Goal: Information Seeking & Learning: Learn about a topic

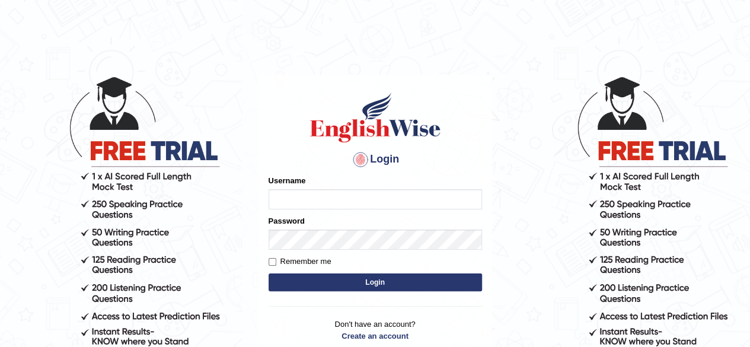
type input "RR12345"
click at [268, 273] on button "Login" at bounding box center [374, 282] width 213 height 18
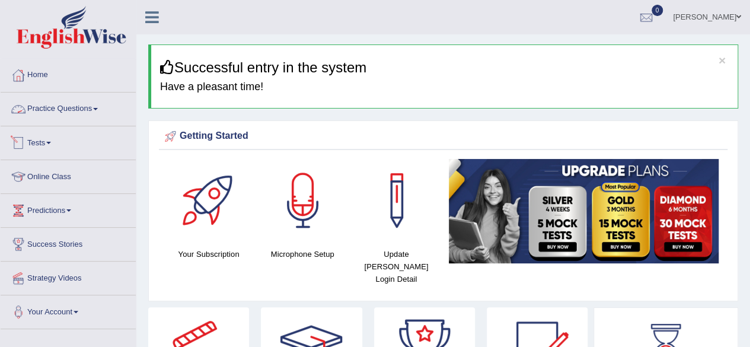
click at [48, 113] on link "Practice Questions" at bounding box center [68, 107] width 135 height 30
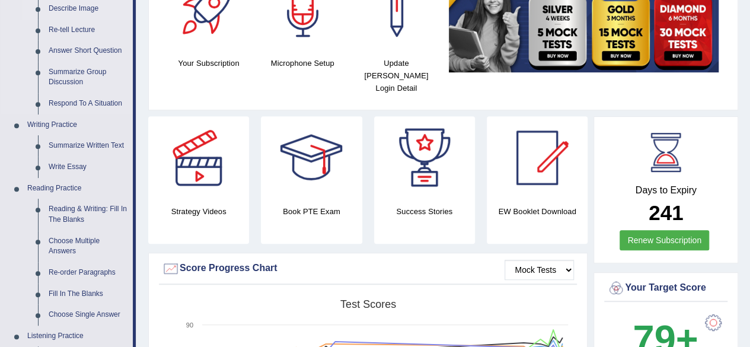
scroll to position [191, 0]
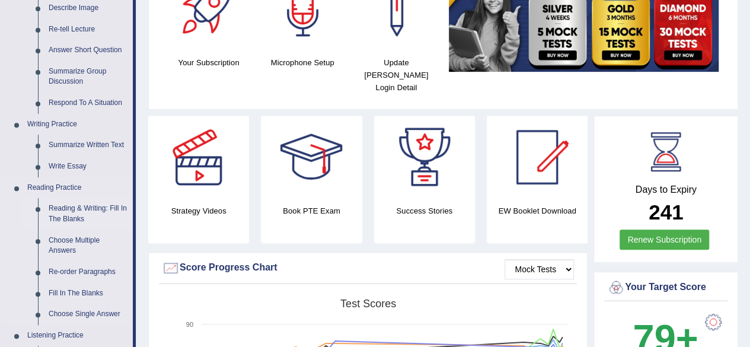
click at [62, 217] on link "Reading & Writing: Fill In The Blanks" at bounding box center [87, 213] width 89 height 31
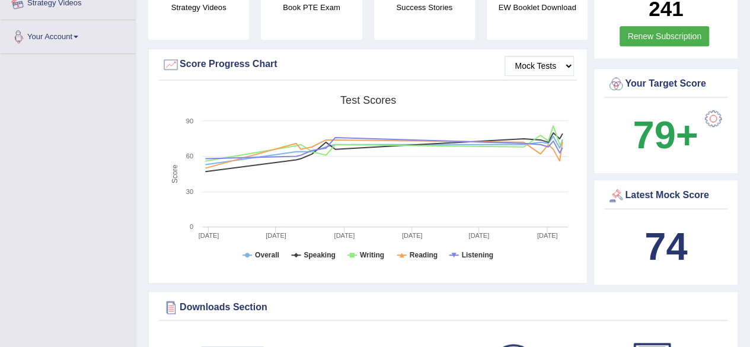
scroll to position [816, 0]
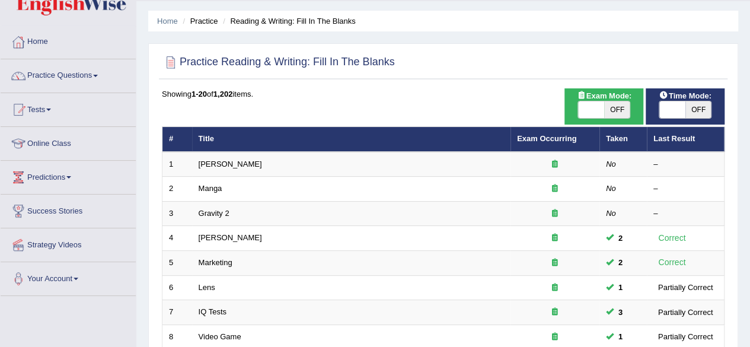
click at [686, 110] on span "OFF" at bounding box center [698, 109] width 26 height 17
checkbox input "true"
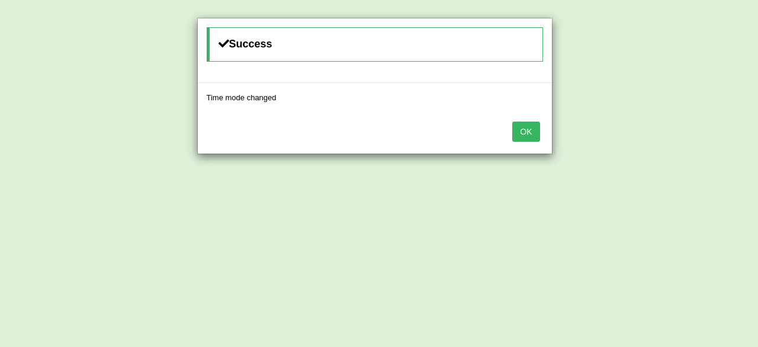
click at [537, 133] on button "OK" at bounding box center [526, 131] width 27 height 20
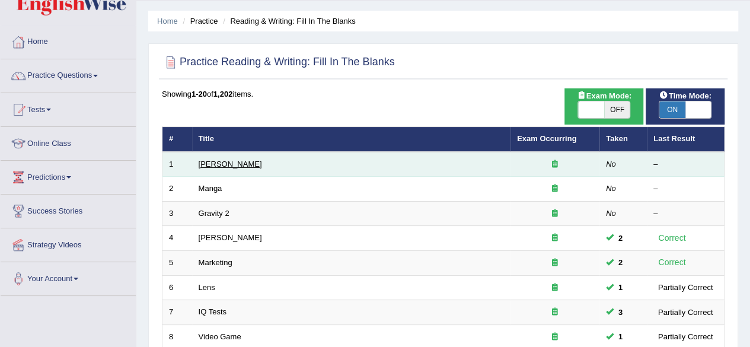
click at [216, 161] on link "Kennedy" at bounding box center [229, 163] width 63 height 9
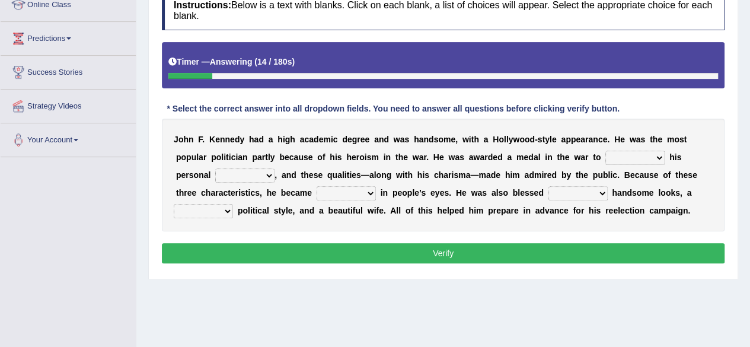
click at [643, 162] on select "prove show evidence upthrow" at bounding box center [634, 157] width 59 height 14
select select "show"
click at [605, 150] on select "prove show evidence upthrow" at bounding box center [634, 157] width 59 height 14
click at [232, 172] on select "passion courage charm liking" at bounding box center [244, 175] width 59 height 14
select select "courage"
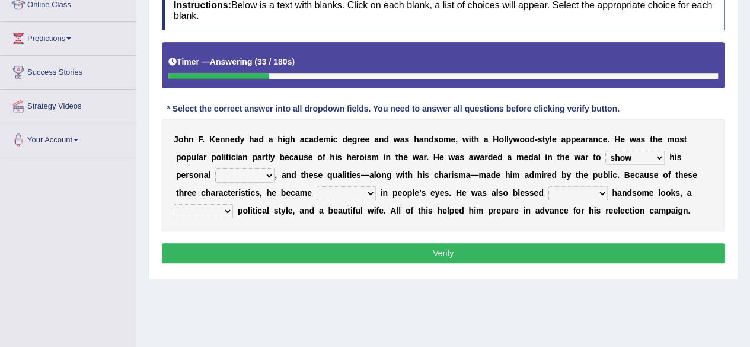
click at [215, 168] on select "passion courage charm liking" at bounding box center [244, 175] width 59 height 14
click at [371, 196] on select "iconic ironic identical impotent" at bounding box center [345, 193] width 59 height 14
select select "iconic"
click at [316, 186] on select "iconic ironic identical impotent" at bounding box center [345, 193] width 59 height 14
click at [581, 194] on select "with in upon to" at bounding box center [577, 193] width 59 height 14
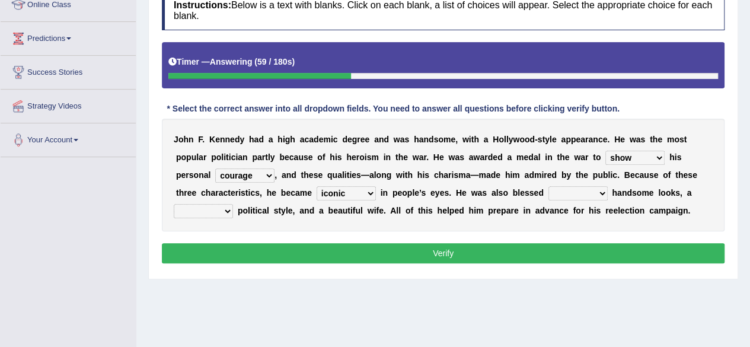
select select "with"
click at [548, 186] on select "with in upon to" at bounding box center [577, 193] width 59 height 14
click at [201, 212] on select "mending mends mended mend" at bounding box center [203, 211] width 59 height 14
select select "mending"
click at [174, 204] on select "mending mends mended mend" at bounding box center [203, 211] width 59 height 14
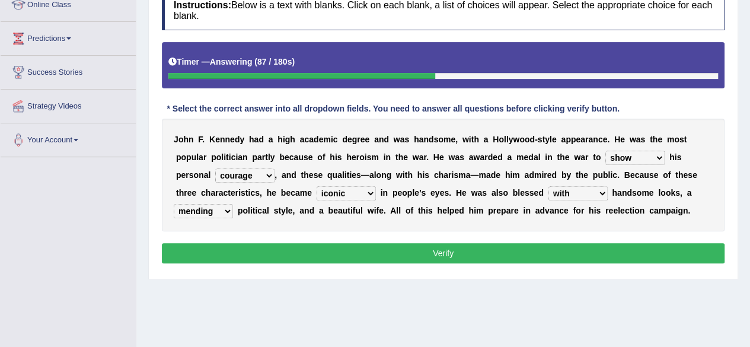
click at [213, 206] on select "mending mends mended mend" at bounding box center [203, 211] width 59 height 14
click at [315, 243] on button "Verify" at bounding box center [443, 253] width 562 height 20
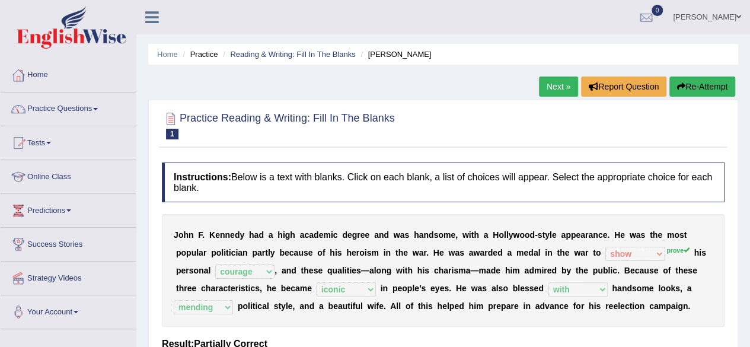
click at [552, 87] on link "Next »" at bounding box center [558, 86] width 39 height 20
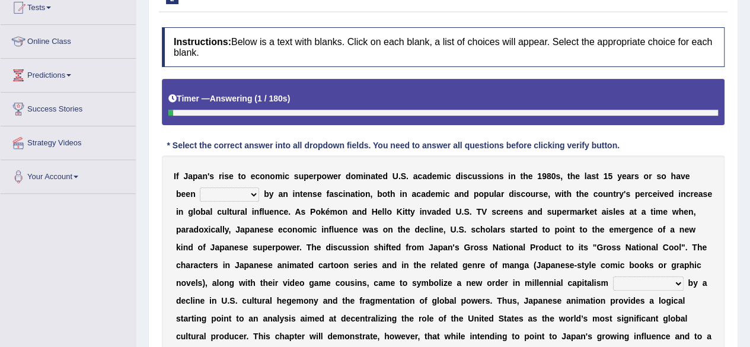
scroll to position [249, 0]
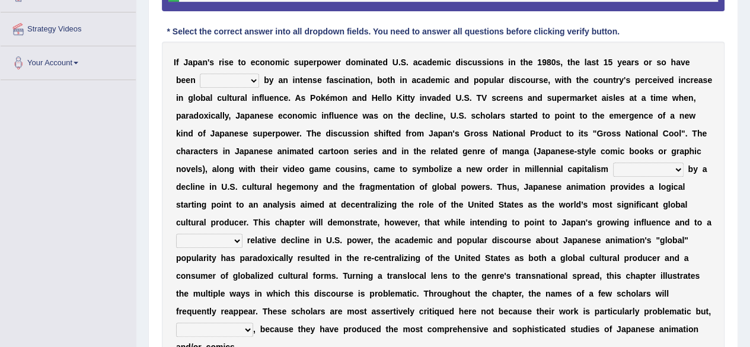
click at [232, 76] on select "marked dedicated made inspired" at bounding box center [229, 80] width 59 height 14
select select "inspired"
click at [200, 73] on select "marked dedicated made inspired" at bounding box center [229, 80] width 59 height 14
click at [648, 168] on select "pocessed characterized opposed tangled" at bounding box center [648, 169] width 71 height 14
select select "characterized"
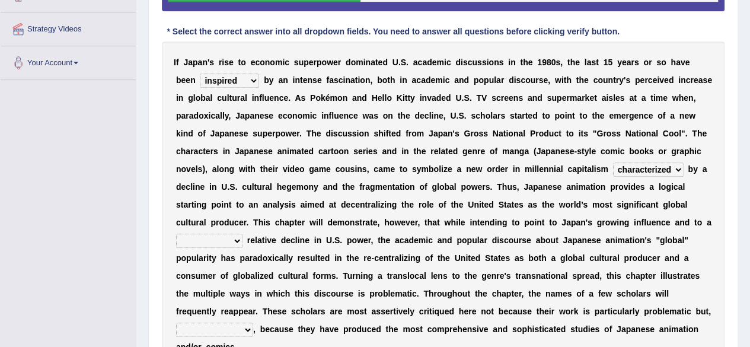
click at [613, 162] on select "pocessed characterized opposed tangled" at bounding box center [648, 169] width 71 height 14
click at [225, 230] on div "I f J a p a n ' s r i s e t o e c o n o m i c s u p e r p o w e r d o m i n a t…" at bounding box center [443, 204] width 562 height 326
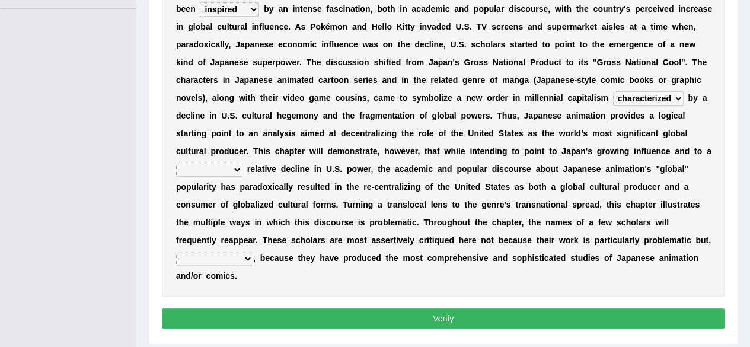
scroll to position [314, 0]
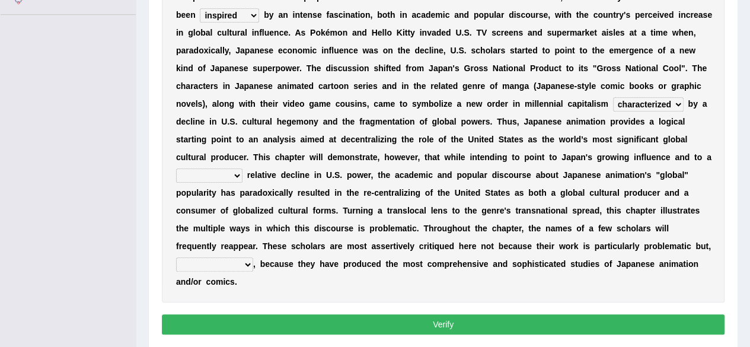
click at [199, 169] on select "concomitant discrete proportional legitimate" at bounding box center [209, 175] width 66 height 14
select select "proportional"
click at [176, 168] on select "concomitant discrete proportional legitimate" at bounding box center [209, 175] width 66 height 14
click at [213, 266] on select "however on the contrary in addition on the whole" at bounding box center [214, 264] width 77 height 14
select select "however"
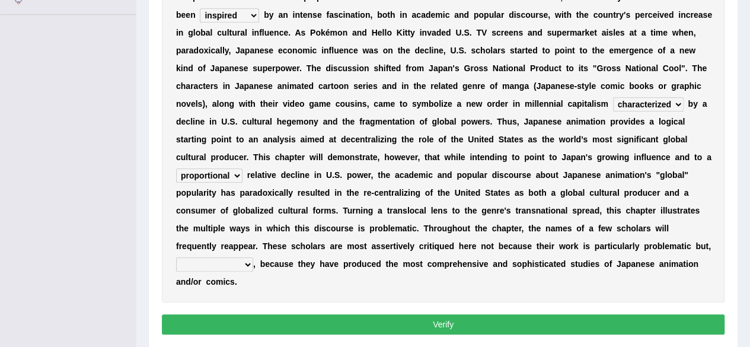
click at [176, 257] on select "however on the contrary in addition on the whole" at bounding box center [214, 264] width 77 height 14
click at [252, 321] on button "Verify" at bounding box center [443, 324] width 562 height 20
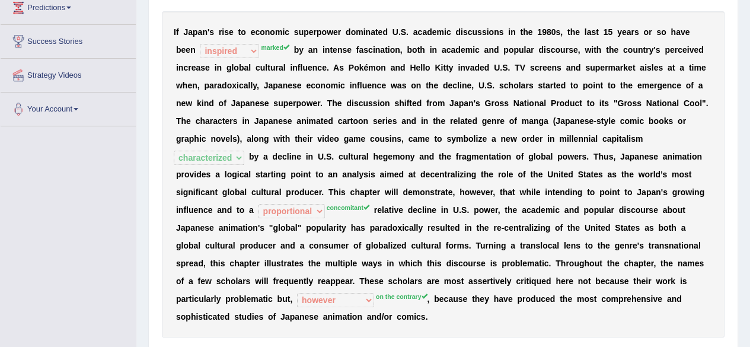
scroll to position [203, 0]
click at [252, 321] on div "I f J a p a n ' s r i s e t o e c o n o m i c s u p e r p o w e r d o m i n a t…" at bounding box center [443, 174] width 562 height 326
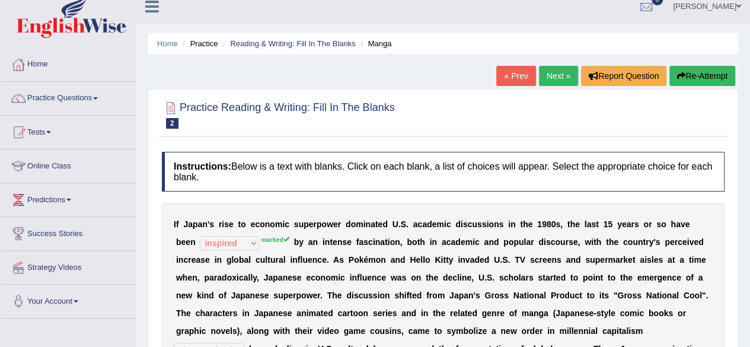
scroll to position [0, 0]
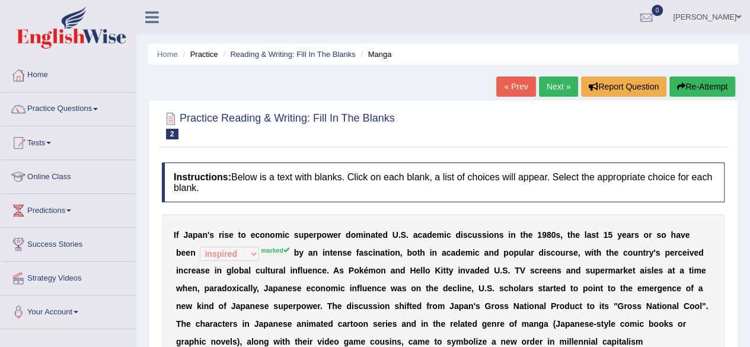
click at [691, 93] on button "Re-Attempt" at bounding box center [702, 86] width 66 height 20
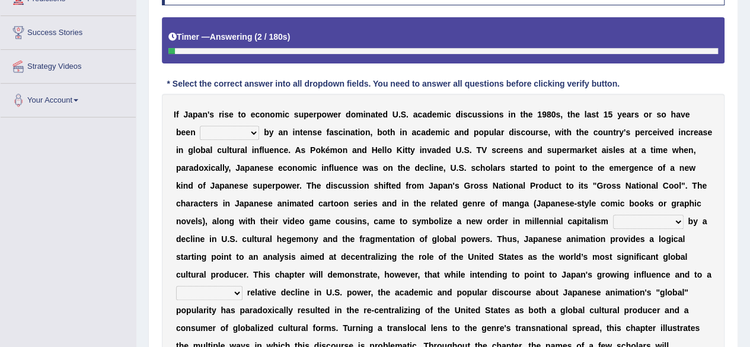
click at [230, 126] on select "marked dedicated made inspired" at bounding box center [229, 133] width 59 height 14
select select "marked"
click at [200, 126] on select "marked dedicated made inspired" at bounding box center [229, 133] width 59 height 14
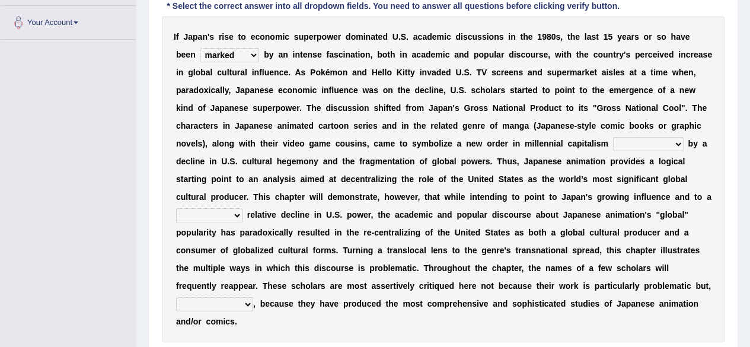
scroll to position [291, 0]
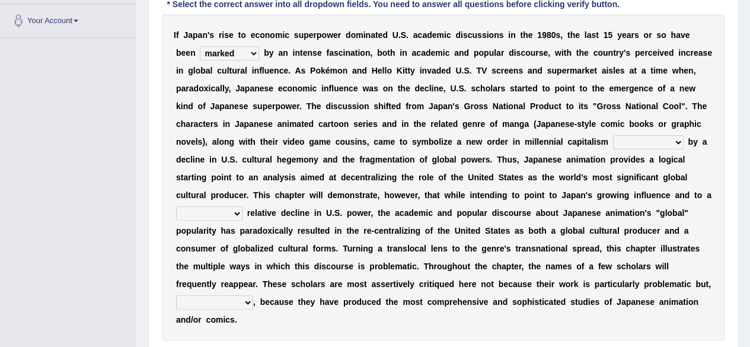
click at [215, 220] on div "I f J a p a n ' s r i s e t o e c o n o m i c s u p e r p o w e r d o m i n a t…" at bounding box center [443, 177] width 562 height 326
click at [223, 214] on select "concomitant discrete proportional legitimate" at bounding box center [209, 213] width 66 height 14
select select "proportional"
click at [176, 206] on select "concomitant discrete proportional legitimate" at bounding box center [209, 213] width 66 height 14
click at [654, 136] on select "pocessed characterized opposed tangled" at bounding box center [648, 142] width 71 height 14
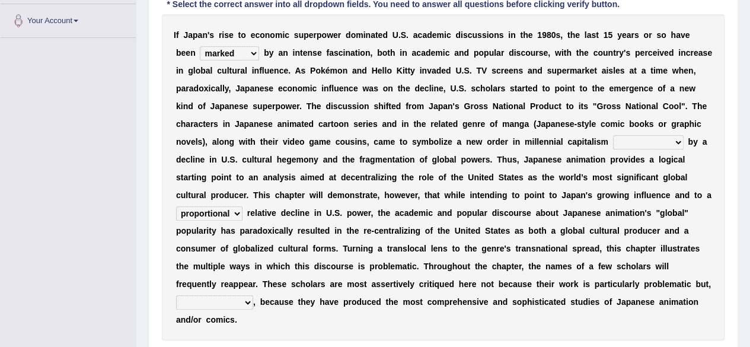
select select "opposed"
click at [613, 135] on select "pocessed characterized opposed tangled" at bounding box center [648, 142] width 71 height 14
click at [230, 305] on select "however on the contrary in addition on the whole" at bounding box center [214, 302] width 77 height 14
select select "on the contrary"
click at [176, 295] on select "however on the contrary in addition on the whole" at bounding box center [214, 302] width 77 height 14
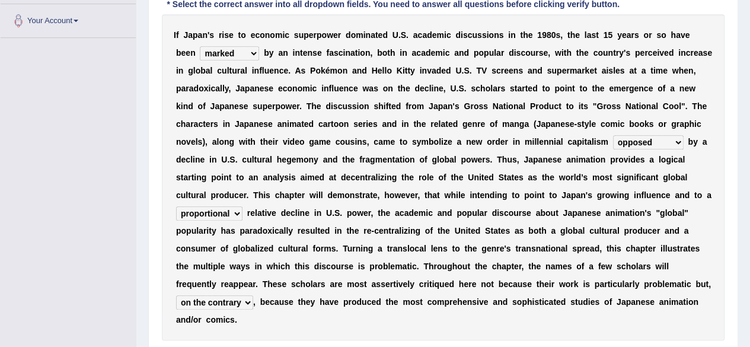
scroll to position [368, 0]
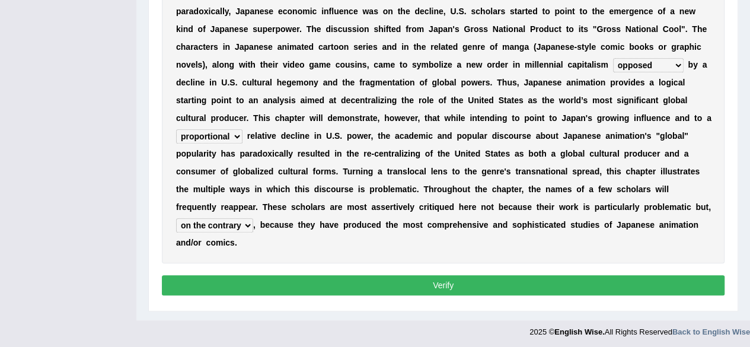
click at [222, 289] on button "Verify" at bounding box center [443, 285] width 562 height 20
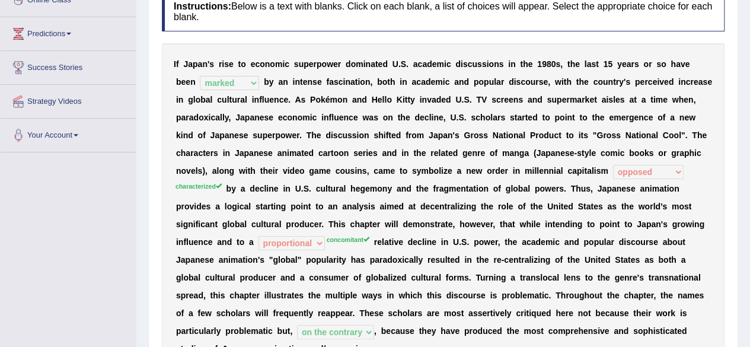
scroll to position [0, 0]
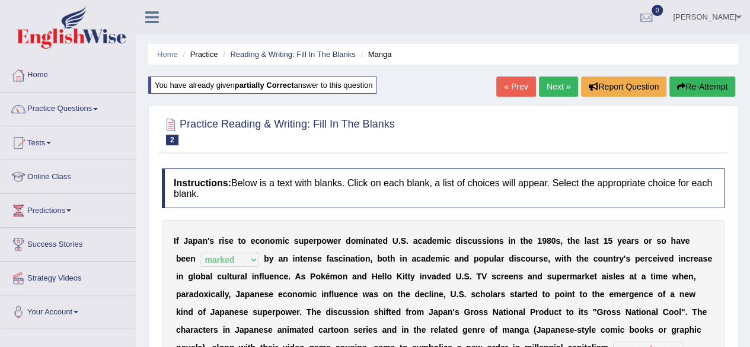
click at [539, 85] on link "Next »" at bounding box center [558, 86] width 39 height 20
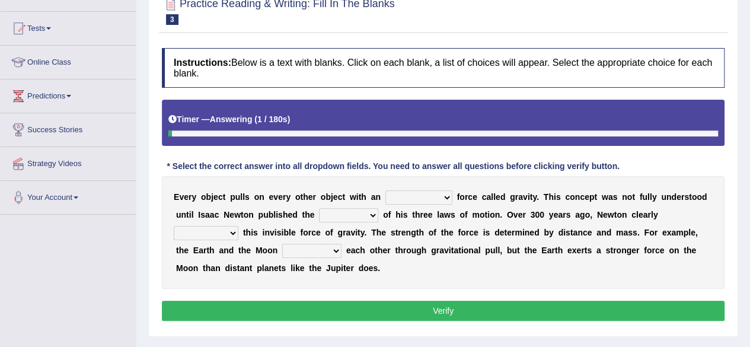
scroll to position [122, 0]
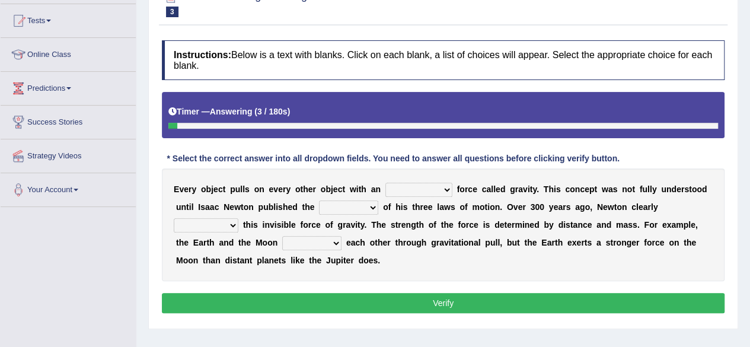
click at [413, 198] on div "E v e r y o b j e c t p u l l s o n e v e r y o t h e r o b j e c t w i t h a n…" at bounding box center [443, 224] width 562 height 113
click at [433, 187] on select "invisible unknown unbelievable inconsistent" at bounding box center [418, 189] width 67 height 14
select select "invisible"
click at [385, 182] on select "invisible unknown unbelievable inconsistent" at bounding box center [418, 189] width 67 height 14
click at [372, 211] on select "concept theory method argument" at bounding box center [348, 207] width 59 height 14
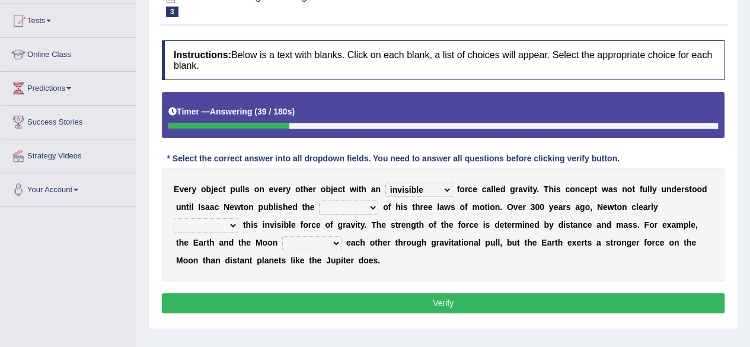
select select "theory"
click at [319, 200] on select "concept theory method argument" at bounding box center [348, 207] width 59 height 14
click at [225, 228] on select "explained undermined overturned realized" at bounding box center [206, 225] width 65 height 14
select select "explained"
click at [174, 218] on select "explained undermined overturned realized" at bounding box center [206, 225] width 65 height 14
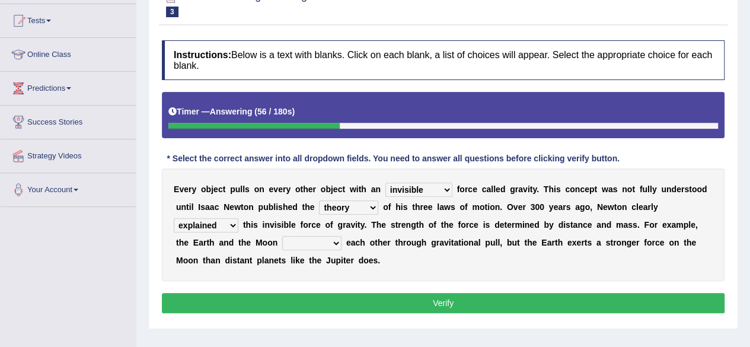
click at [299, 244] on select "affect spin evade span" at bounding box center [311, 243] width 59 height 14
select select "spin"
click at [282, 236] on select "affect spin evade span" at bounding box center [311, 243] width 59 height 14
click at [281, 304] on button "Verify" at bounding box center [443, 303] width 562 height 20
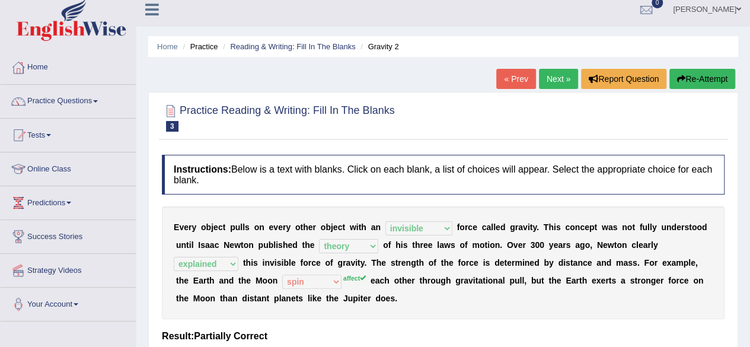
scroll to position [0, 0]
